Goal: Book appointment/travel/reservation

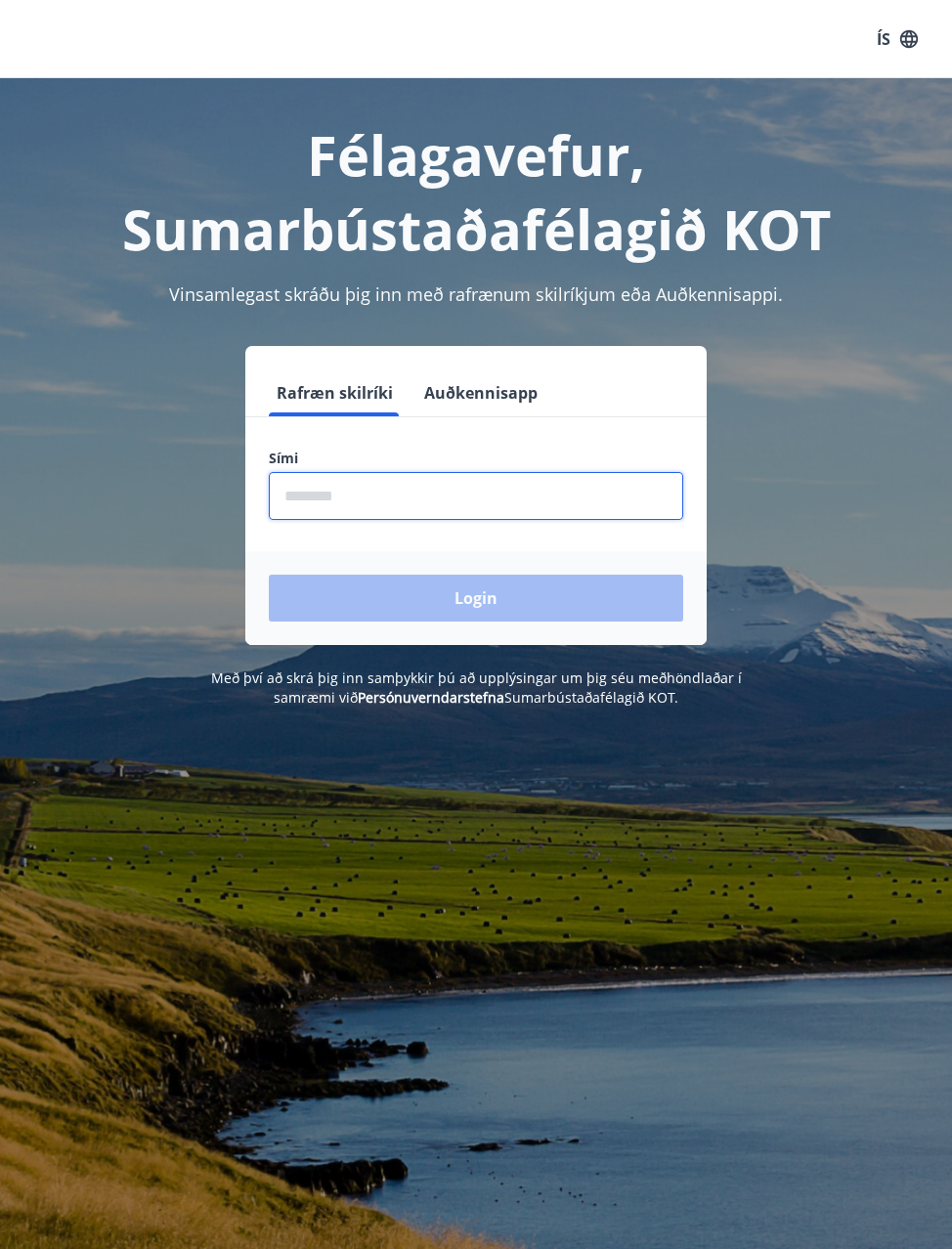
click at [466, 490] on input "phone" at bounding box center [476, 495] width 414 height 48
type input "********"
click at [269, 575] on button "Login" at bounding box center [476, 598] width 414 height 47
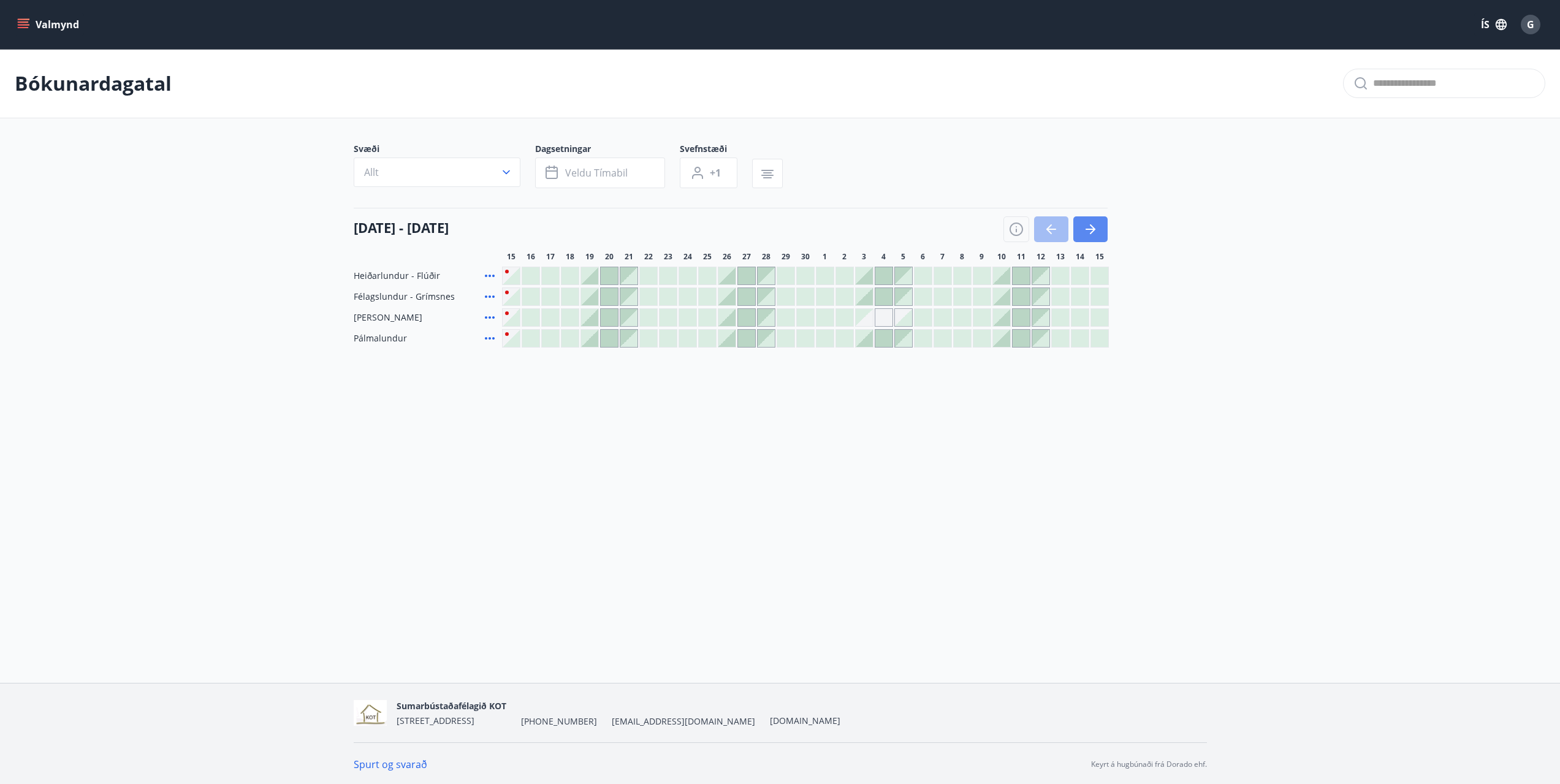
click at [606, 232] on icon "button" at bounding box center [1091, 229] width 15 height 15
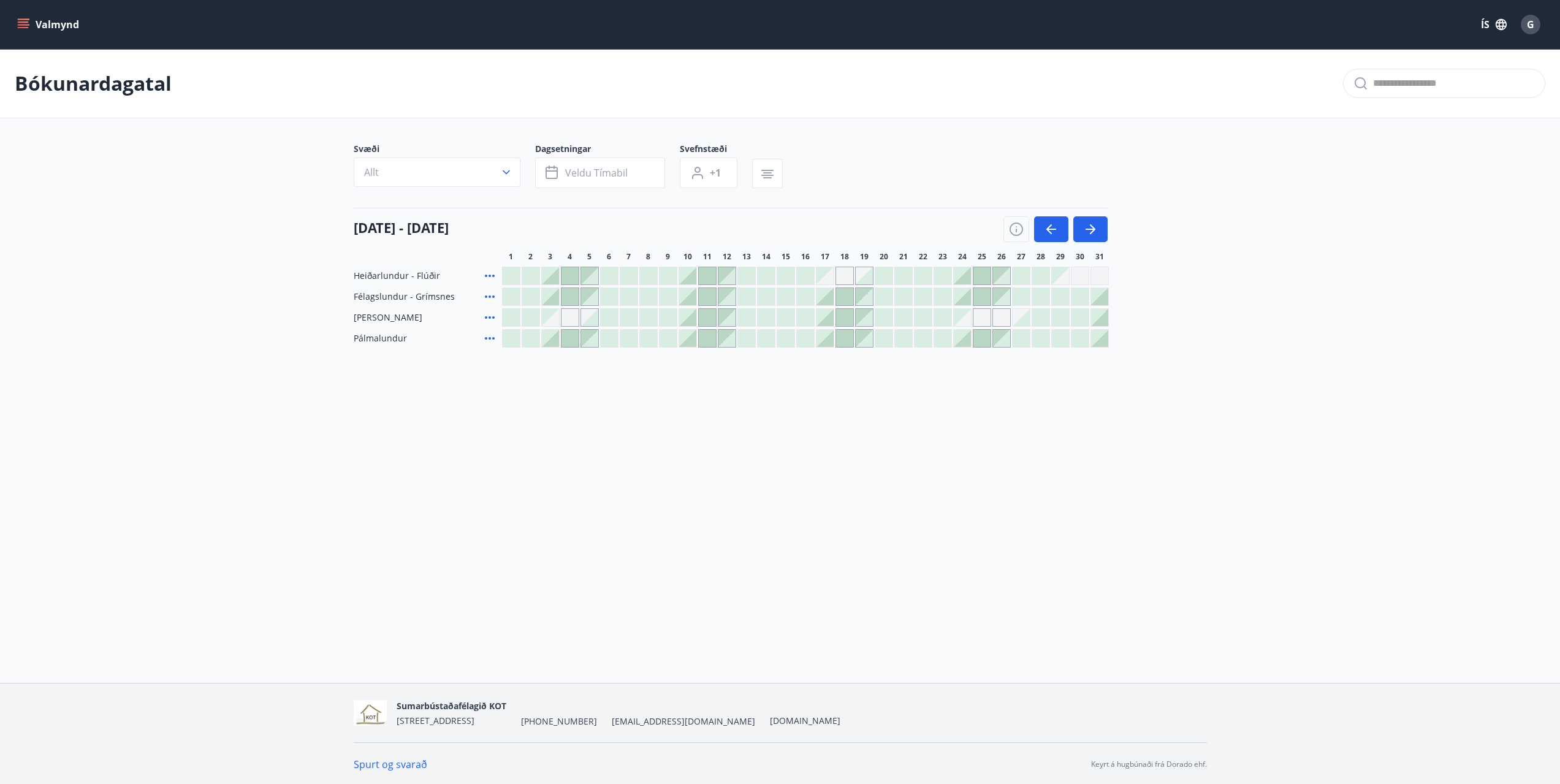
click at [606, 299] on div at bounding box center [825, 297] width 17 height 17
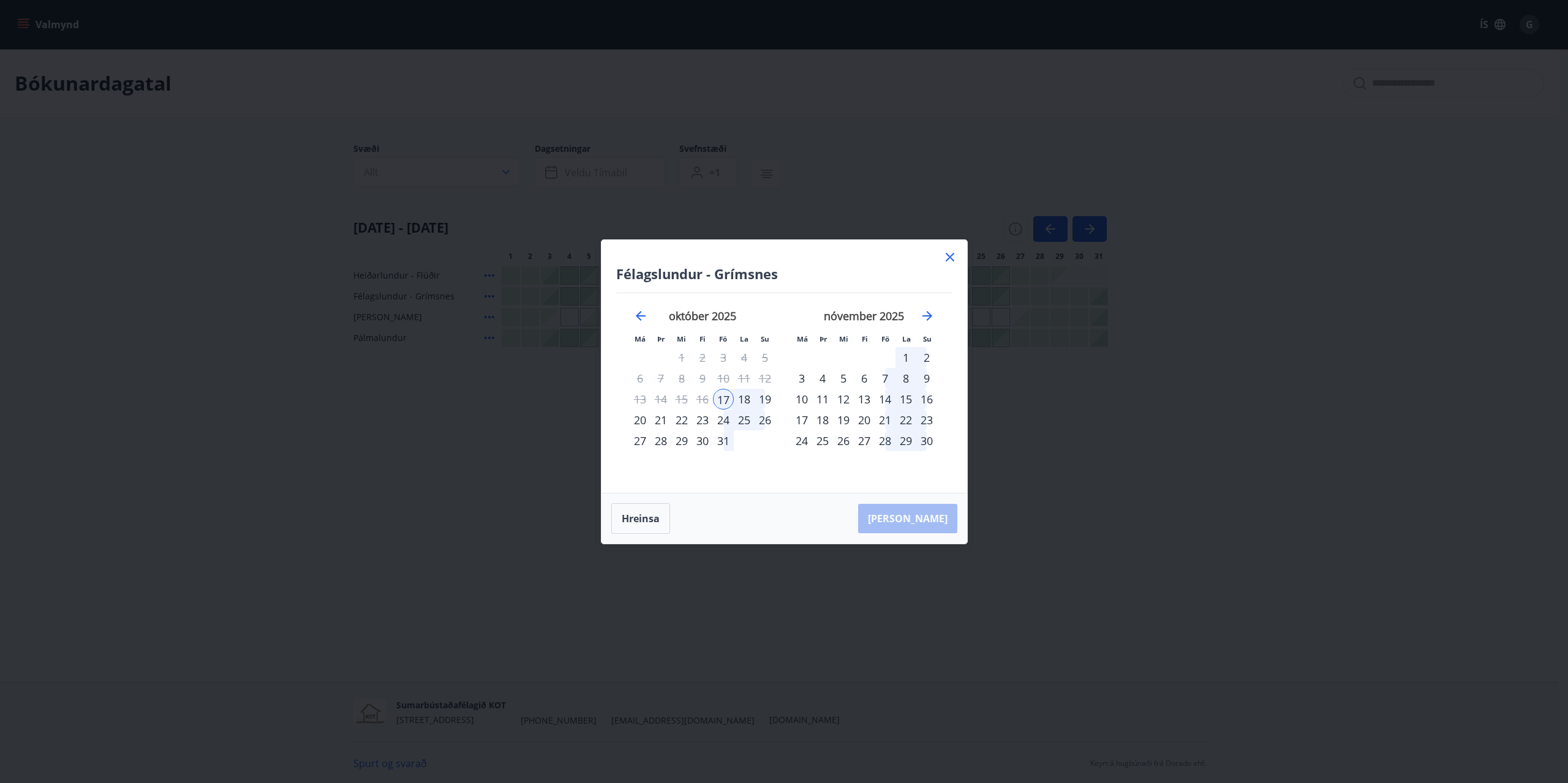
click at [605, 422] on div "21" at bounding box center [660, 420] width 21 height 21
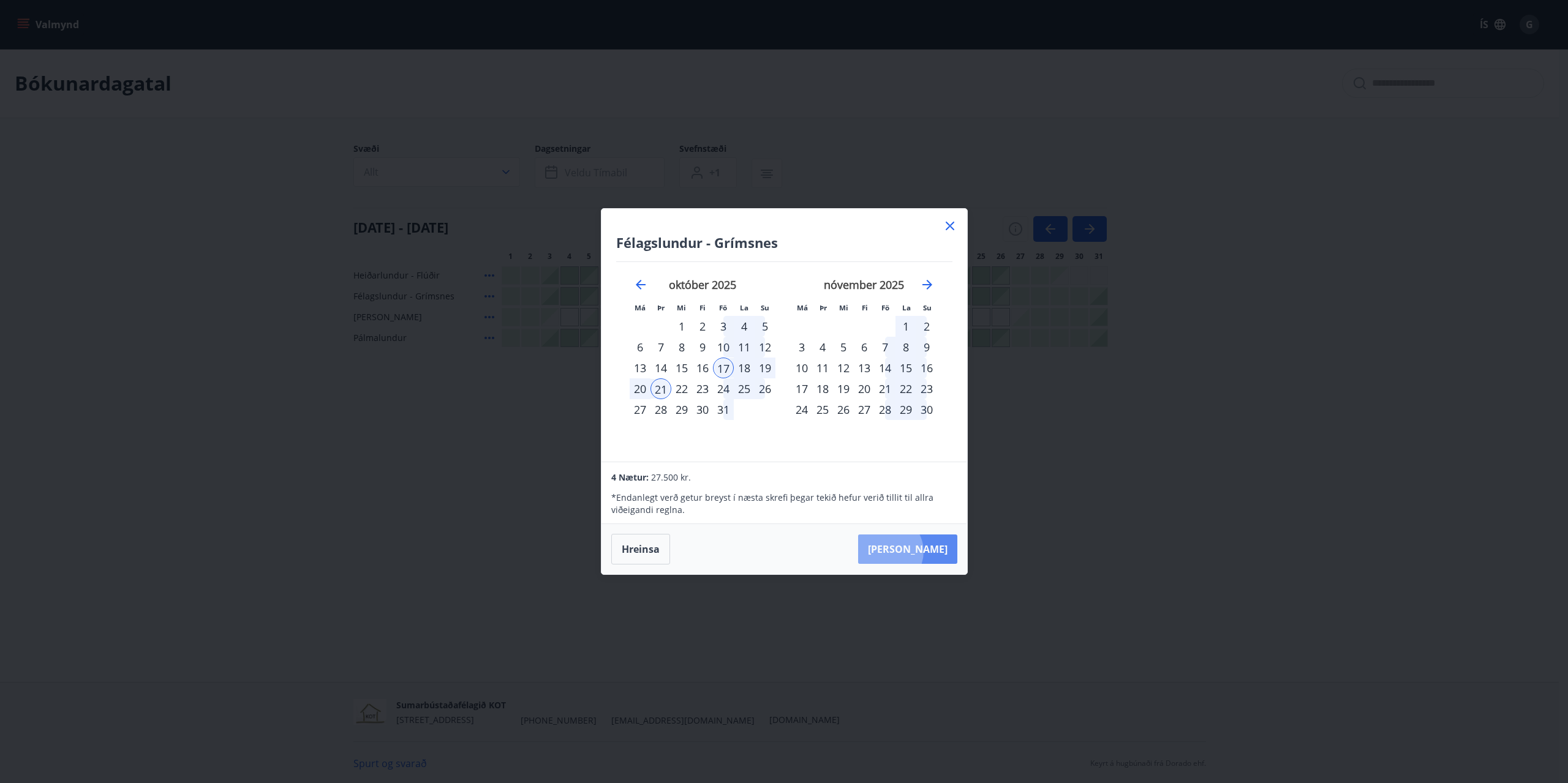
click at [605, 552] on button "Taka Frá" at bounding box center [907, 549] width 99 height 29
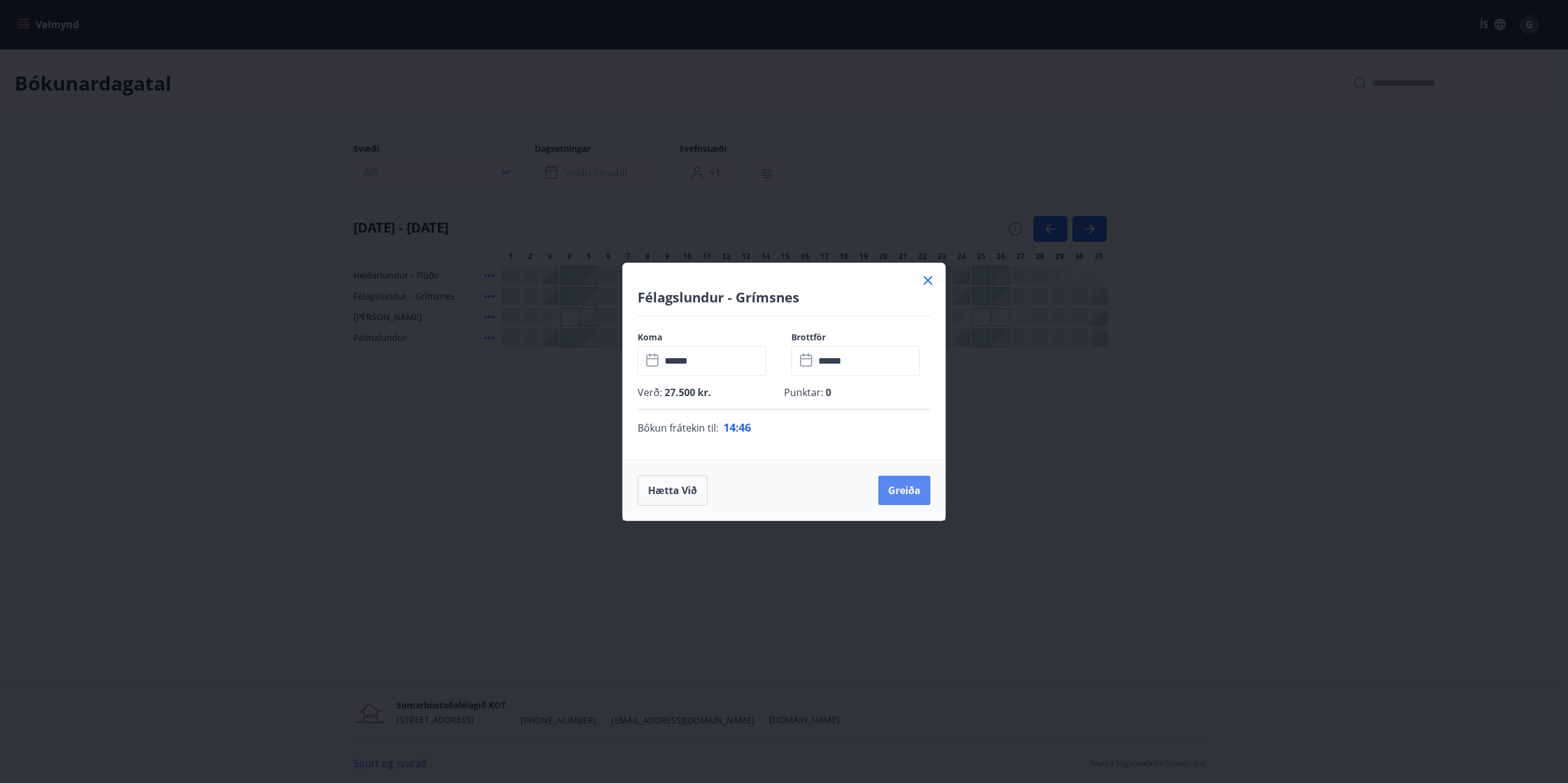
click at [605, 494] on button "Greiða" at bounding box center [905, 490] width 52 height 29
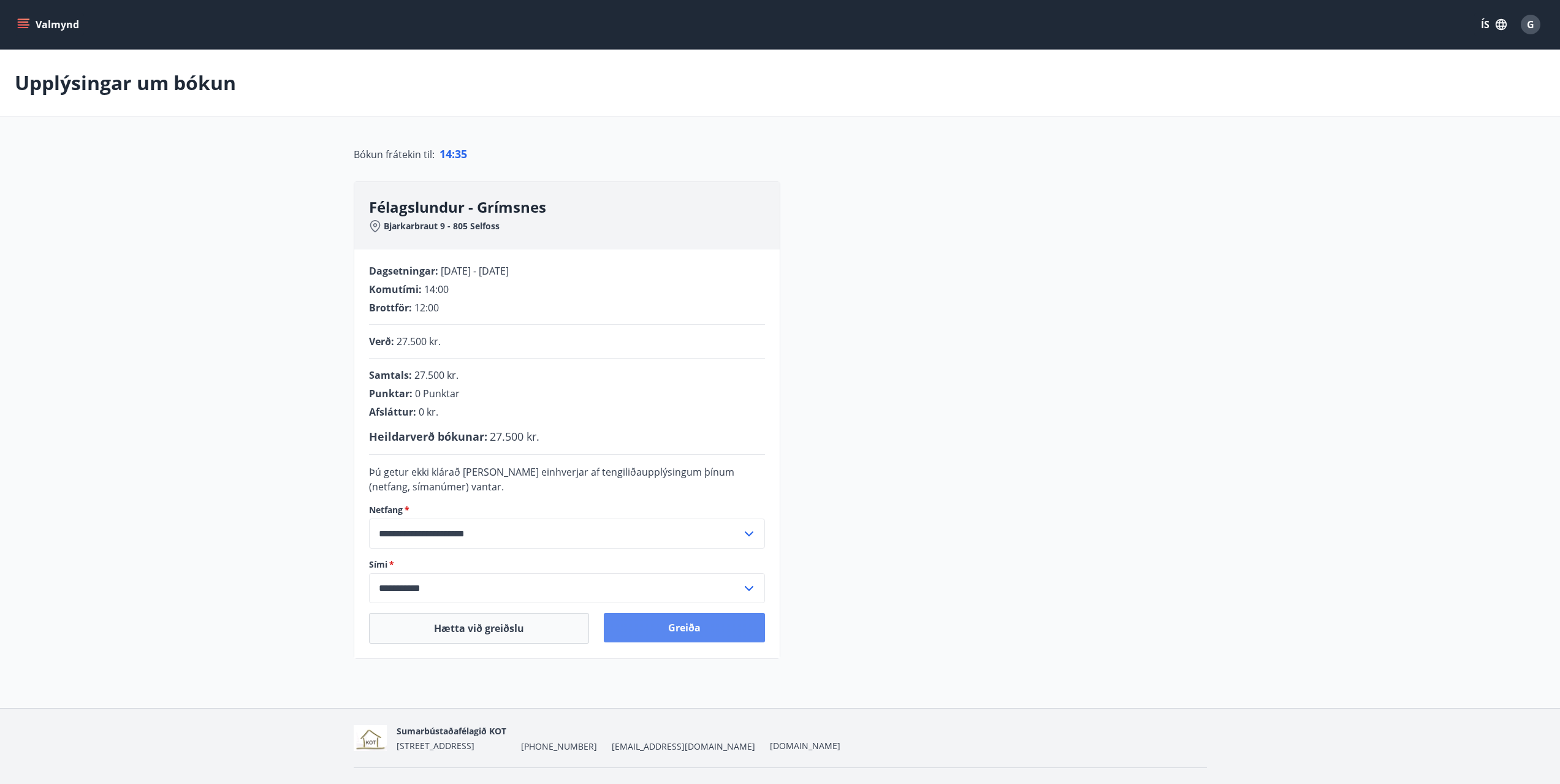
click at [606, 635] on button "Greiða" at bounding box center [684, 627] width 161 height 29
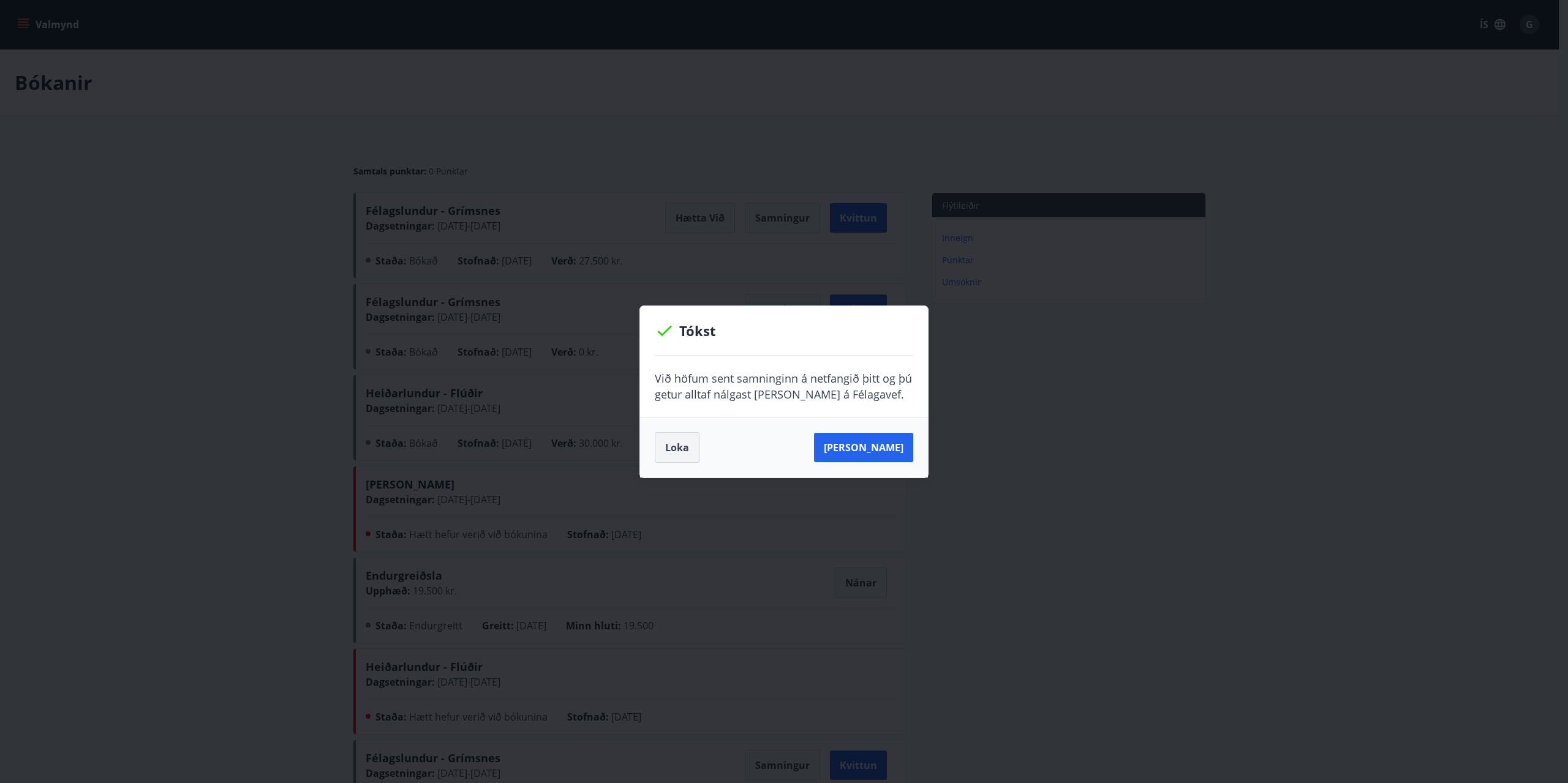
click at [688, 447] on button "Loka" at bounding box center [677, 447] width 45 height 30
